Goal: Information Seeking & Learning: Learn about a topic

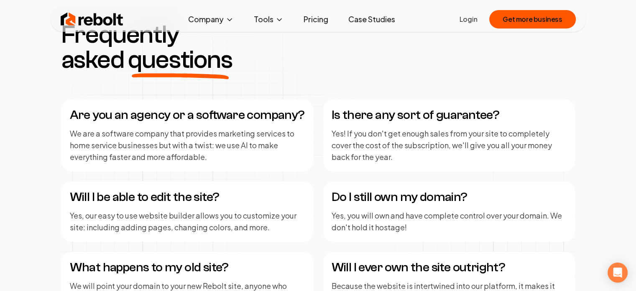
scroll to position [1091, 0]
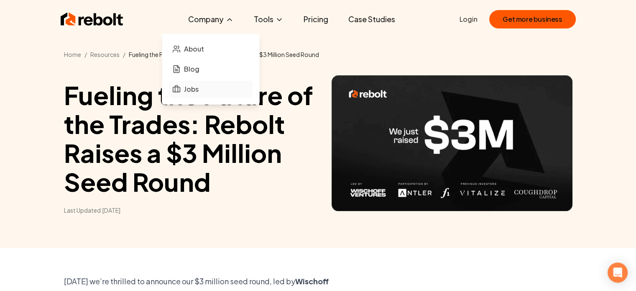
click at [203, 93] on link "Jobs" at bounding box center [211, 89] width 84 height 17
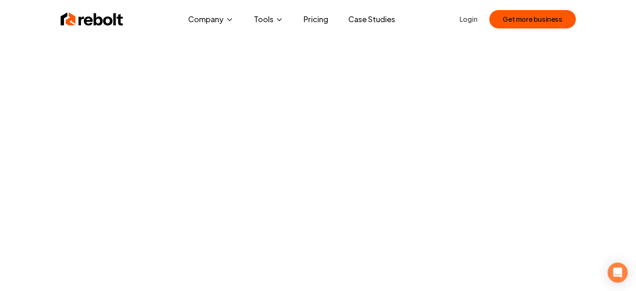
click at [373, 18] on link "Case Studies" at bounding box center [372, 19] width 60 height 17
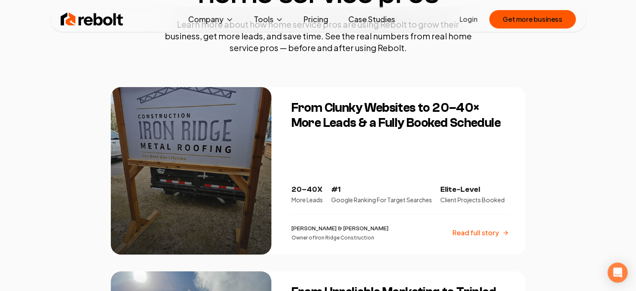
scroll to position [167, 0]
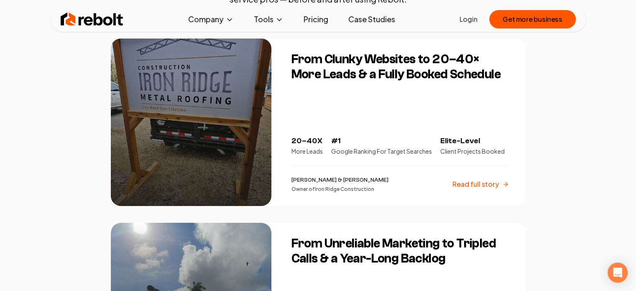
click at [489, 182] on p "Read full story" at bounding box center [476, 184] width 46 height 10
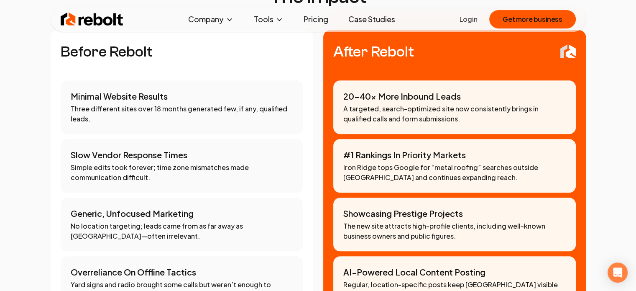
scroll to position [825, 0]
click at [263, 172] on div "Slow Vendor Response Times Simple edits took forever; time zone mismatches made…" at bounding box center [182, 166] width 243 height 54
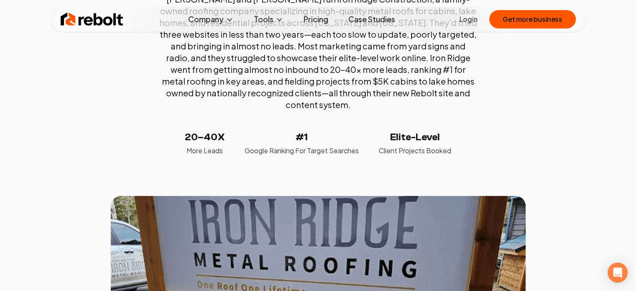
scroll to position [0, 0]
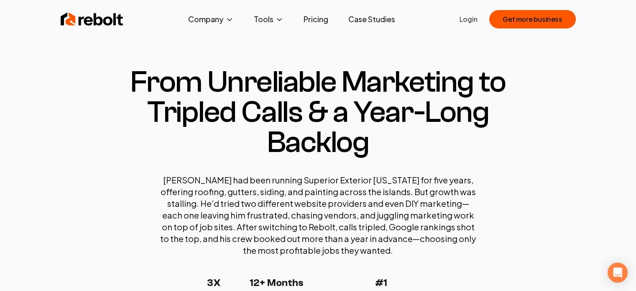
scroll to position [42, 0]
